Goal: Check status: Check status

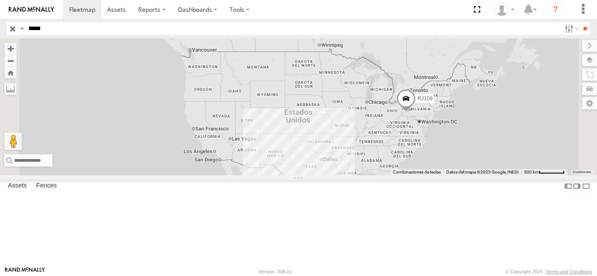
click at [0, 28] on header "Search Query Asset ID Asset Label Registration Manufacturer Model VIN Job ID" at bounding box center [298, 29] width 597 height 20
type input "*****"
click at [580, 22] on input "**" at bounding box center [585, 28] width 10 height 13
click at [591, 63] on label at bounding box center [581, 60] width 32 height 12
click at [0, 0] on span "Basemaps" at bounding box center [0, 0] width 0 height 0
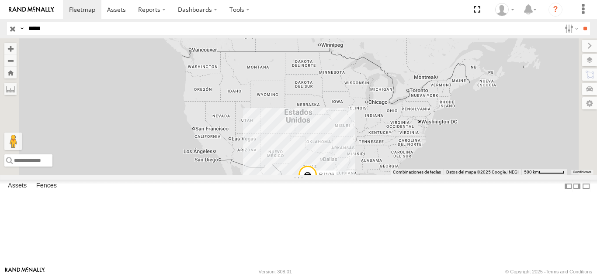
click at [0, 0] on span "Satellite + Roadmap" at bounding box center [0, 0] width 0 height 0
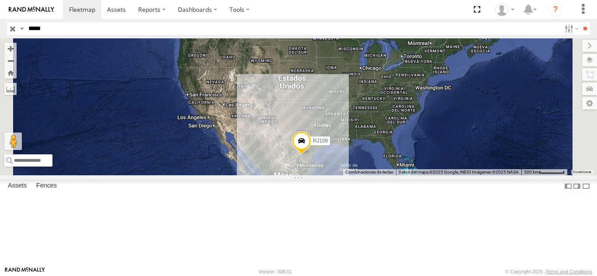
drag, startPoint x: 425, startPoint y: 235, endPoint x: 414, endPoint y: 193, distance: 43.7
click at [414, 176] on div "RJ106" at bounding box center [298, 106] width 597 height 137
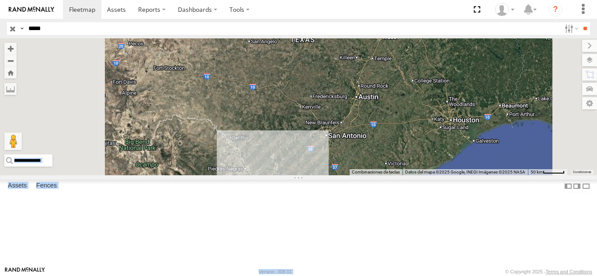
drag, startPoint x: 421, startPoint y: 268, endPoint x: 413, endPoint y: 165, distance: 103.4
click at [413, 165] on body "Dashboards" at bounding box center [298, 138] width 597 height 276
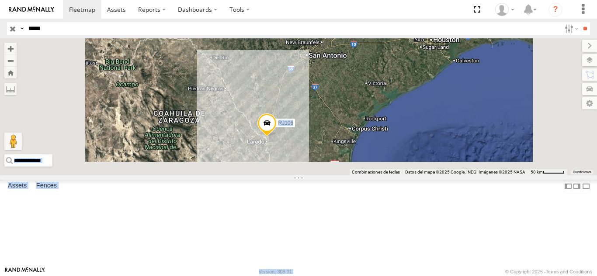
drag, startPoint x: 407, startPoint y: 184, endPoint x: 392, endPoint y: 74, distance: 111.1
click at [390, 69] on div "RJ106" at bounding box center [298, 106] width 597 height 137
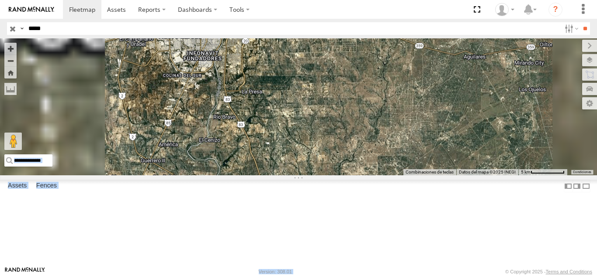
drag, startPoint x: 378, startPoint y: 102, endPoint x: 420, endPoint y: 220, distance: 125.0
click at [419, 176] on div "RJ106" at bounding box center [298, 106] width 597 height 137
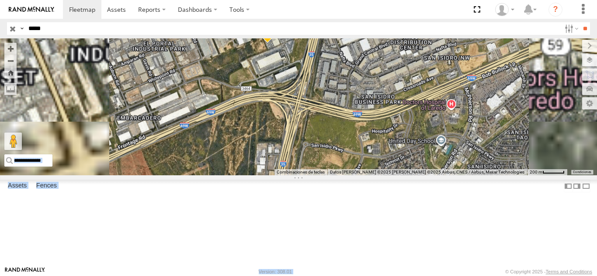
drag, startPoint x: 360, startPoint y: 84, endPoint x: 375, endPoint y: 195, distance: 111.9
click at [376, 176] on div "RJ106" at bounding box center [298, 106] width 597 height 137
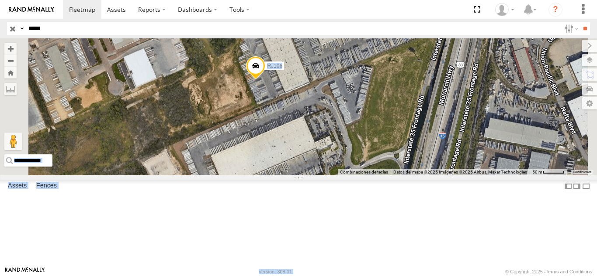
drag, startPoint x: 370, startPoint y: 114, endPoint x: 367, endPoint y: 186, distance: 71.7
click at [367, 176] on div "RJ106" at bounding box center [298, 106] width 597 height 137
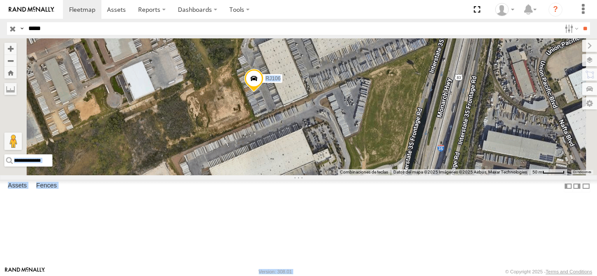
drag, startPoint x: 402, startPoint y: 167, endPoint x: 367, endPoint y: 224, distance: 66.9
click at [367, 176] on div "RJ106" at bounding box center [298, 106] width 597 height 137
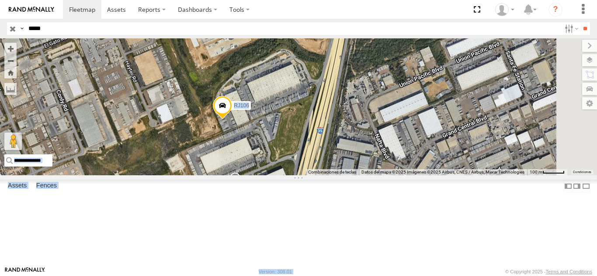
drag, startPoint x: 390, startPoint y: 188, endPoint x: 377, endPoint y: 138, distance: 51.4
click at [377, 138] on div "RJ106" at bounding box center [298, 106] width 597 height 137
